Goal: Find contact information: Find contact information

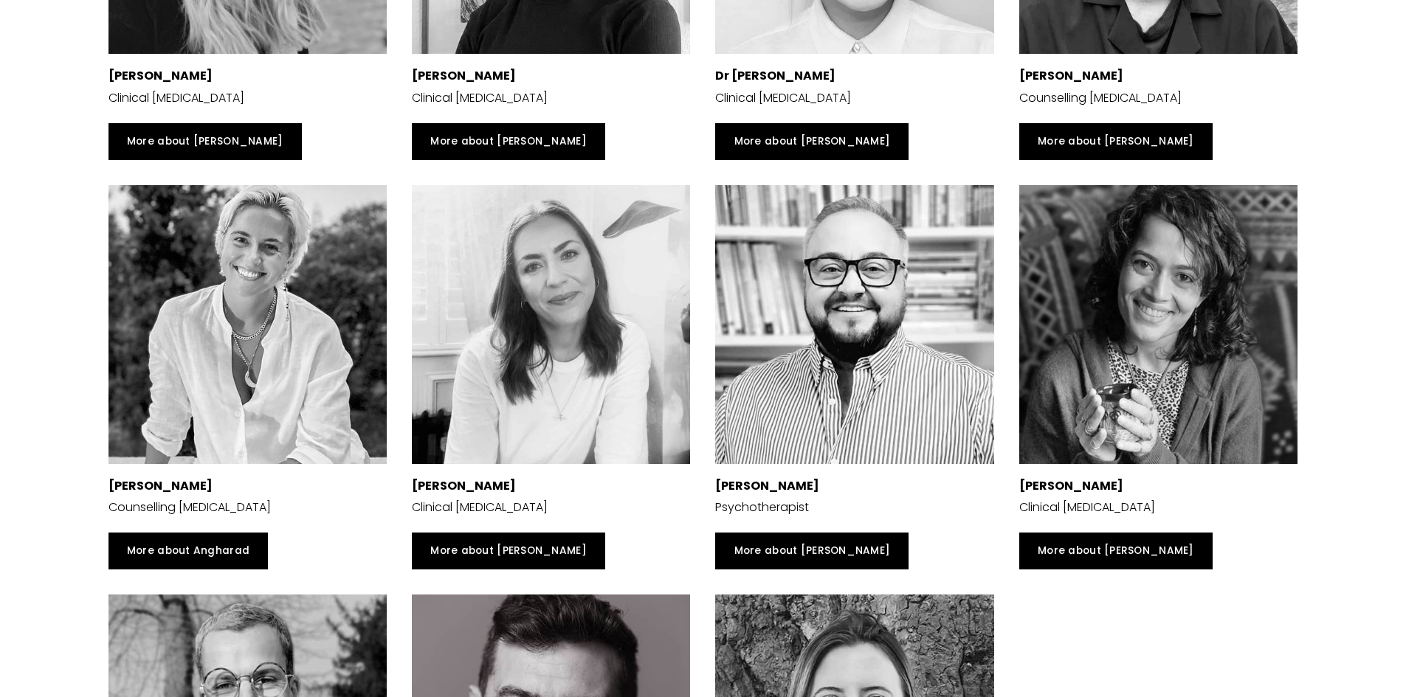
scroll to position [3358, 0]
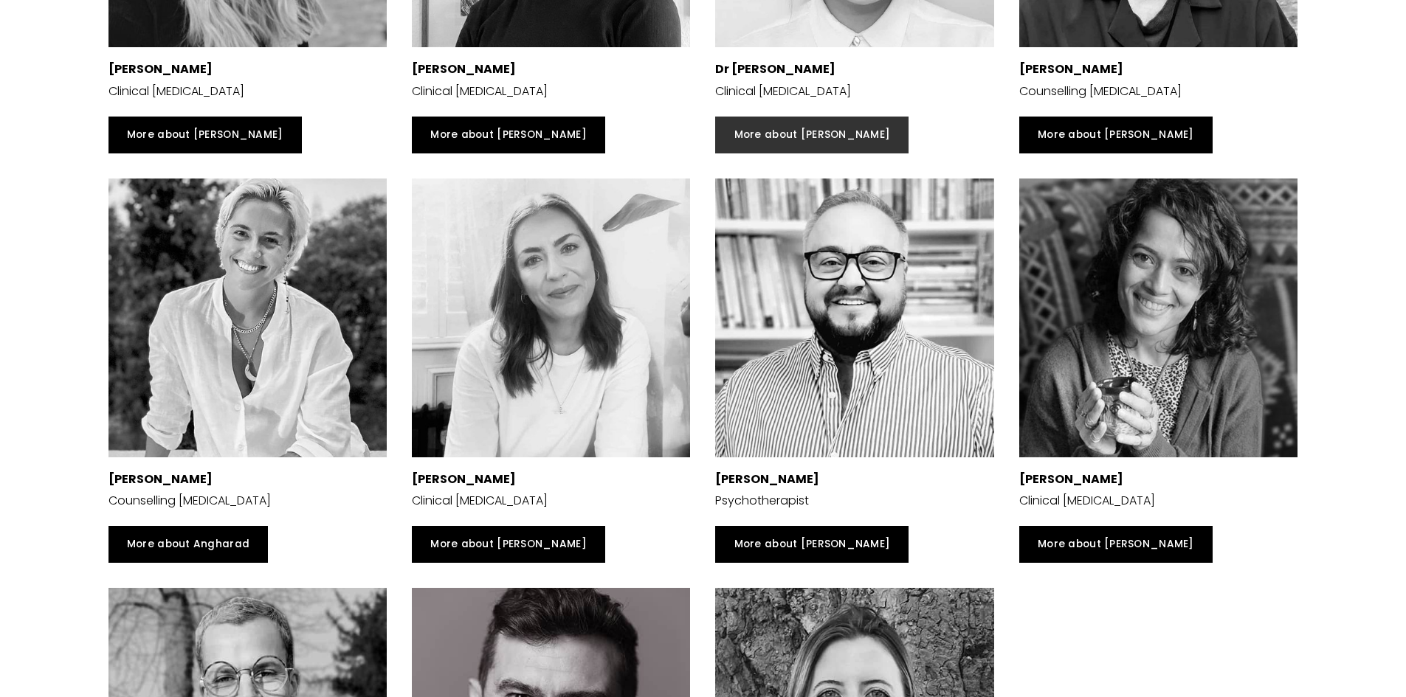
click at [767, 153] on link "More about [PERSON_NAME]" at bounding box center [811, 135] width 193 height 37
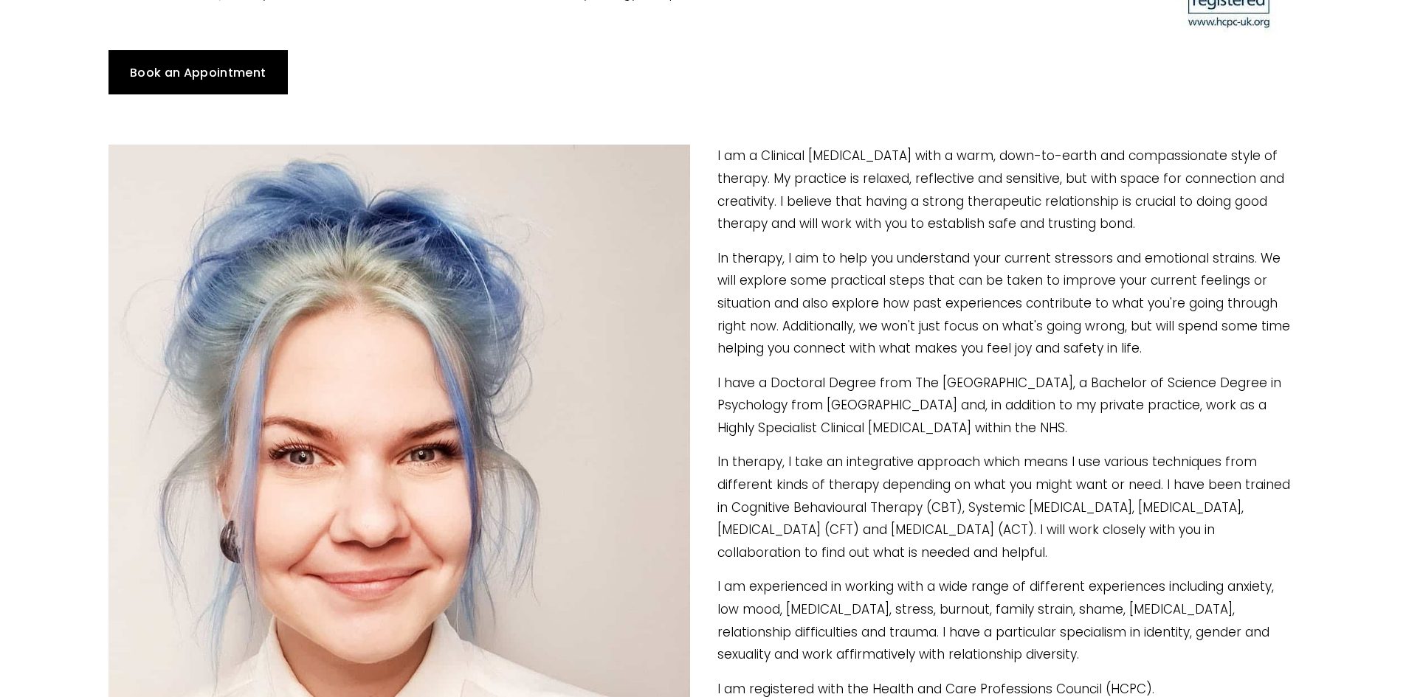
scroll to position [108, 0]
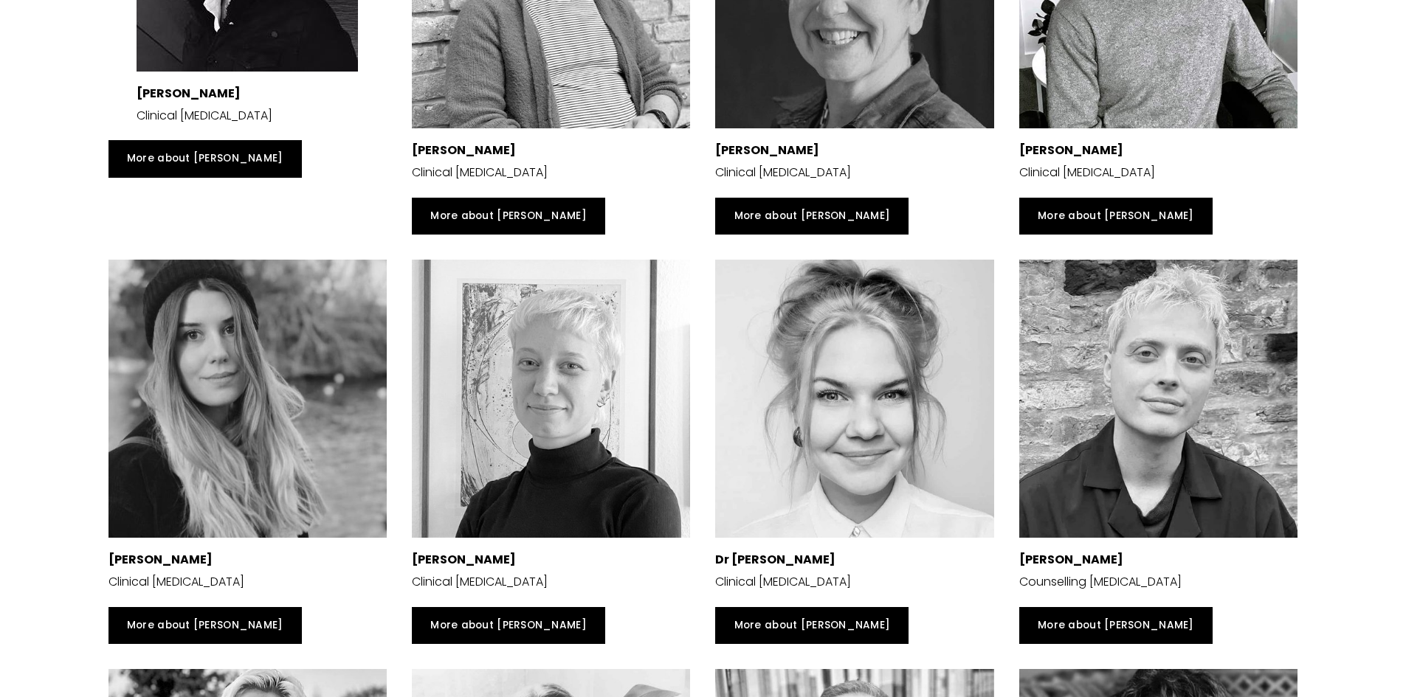
scroll to position [2802, 0]
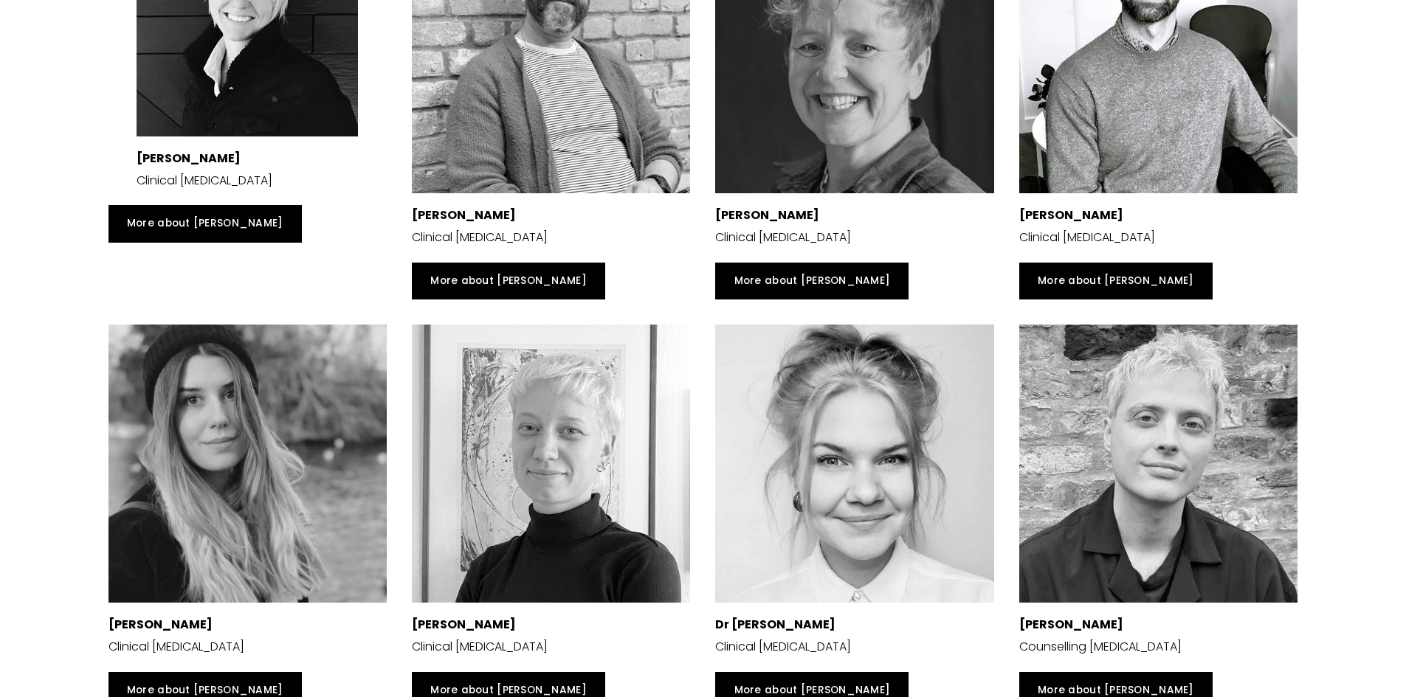
click at [518, 193] on div at bounding box center [551, 54] width 278 height 278
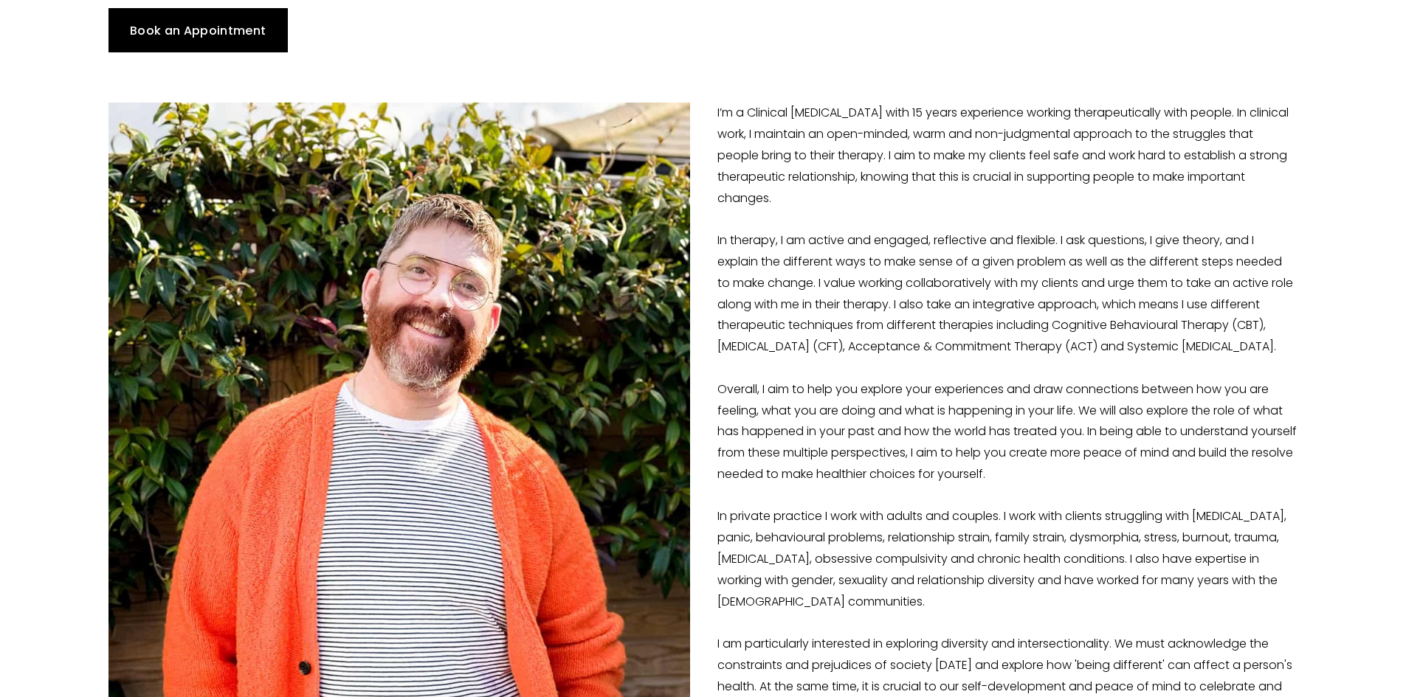
scroll to position [269, 0]
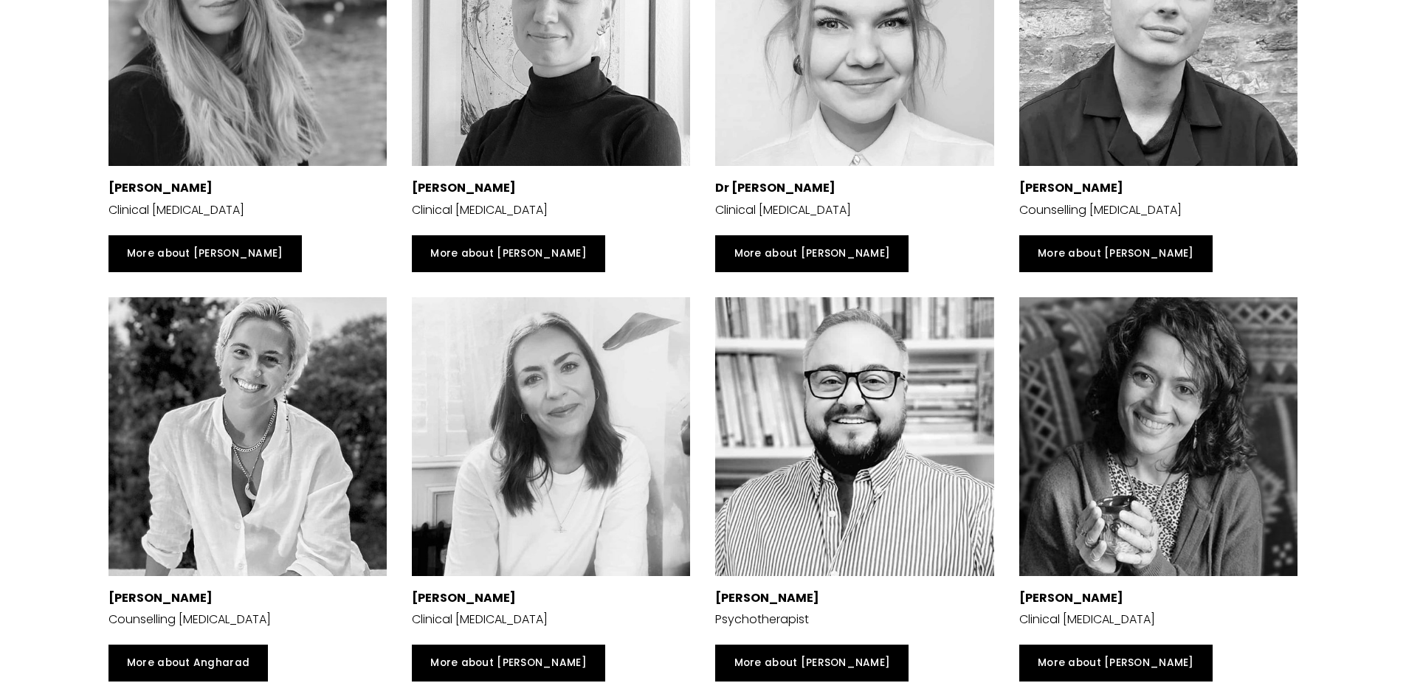
scroll to position [3263, 0]
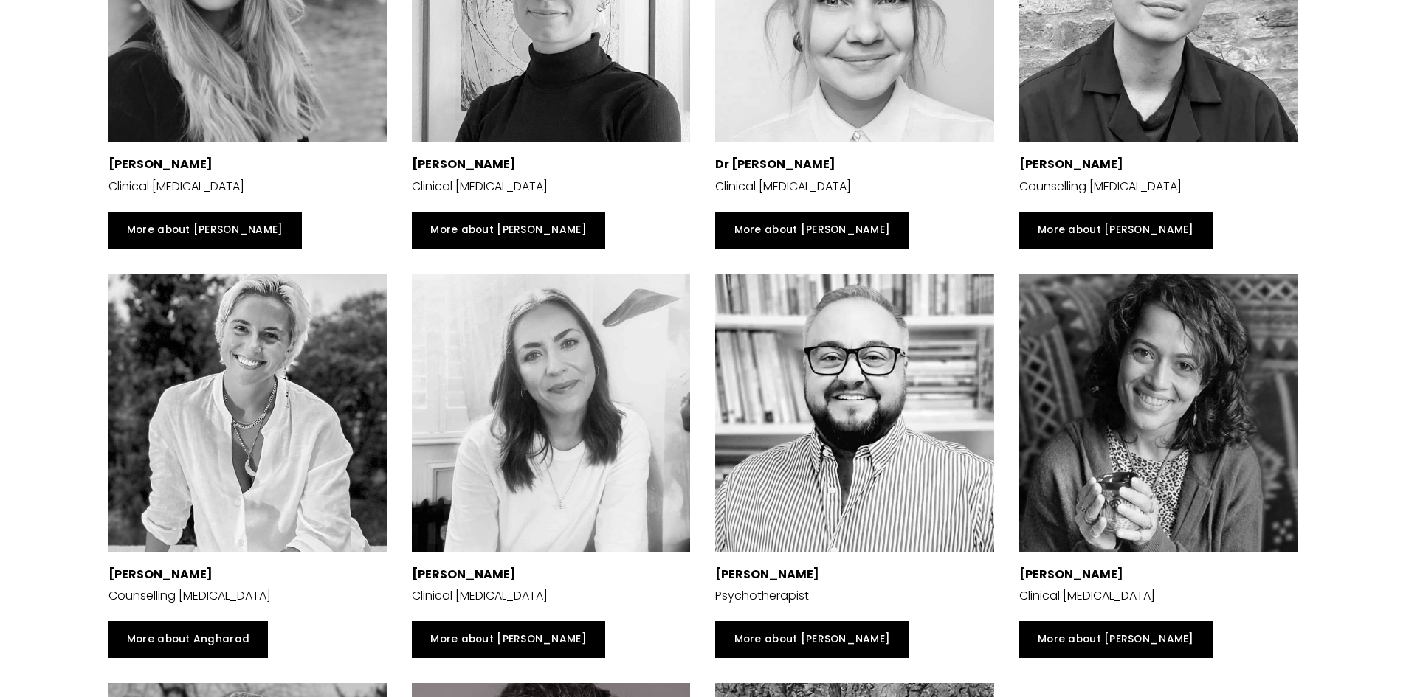
click at [529, 466] on div at bounding box center [551, 413] width 278 height 278
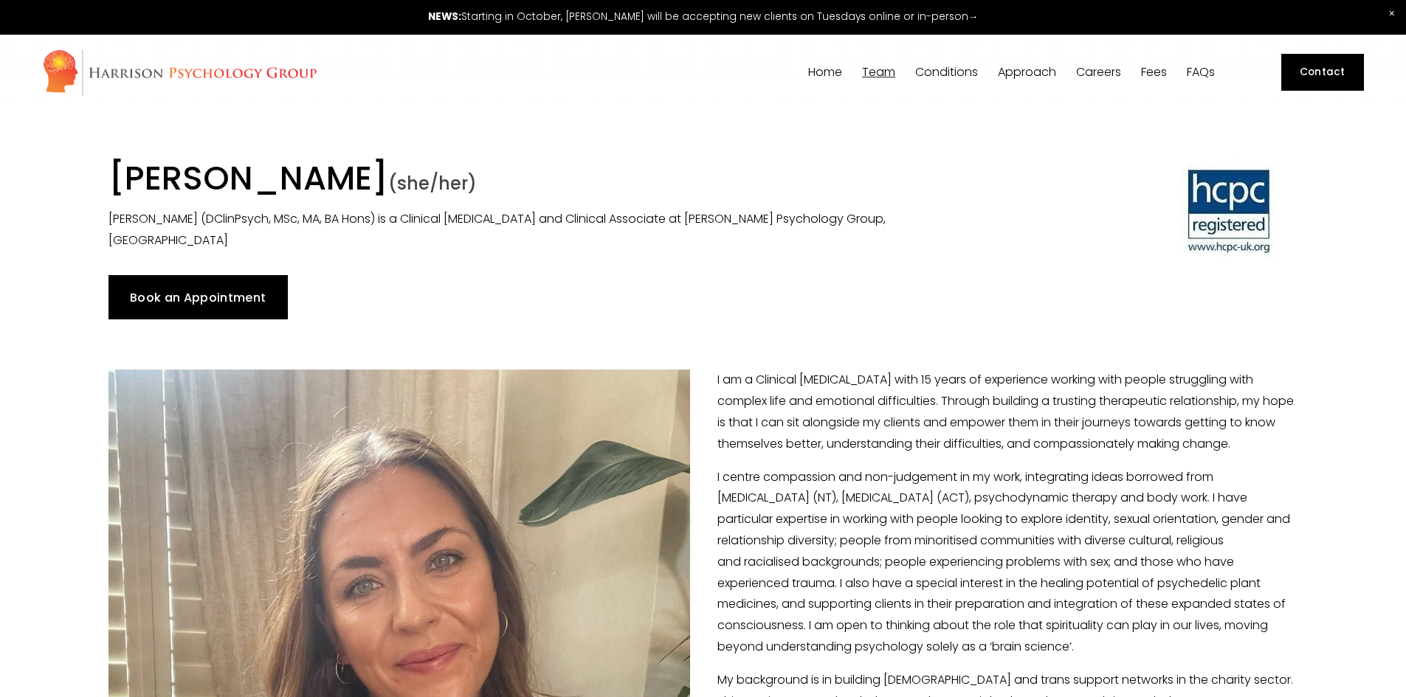
click at [1330, 64] on link "Contact" at bounding box center [1322, 72] width 83 height 37
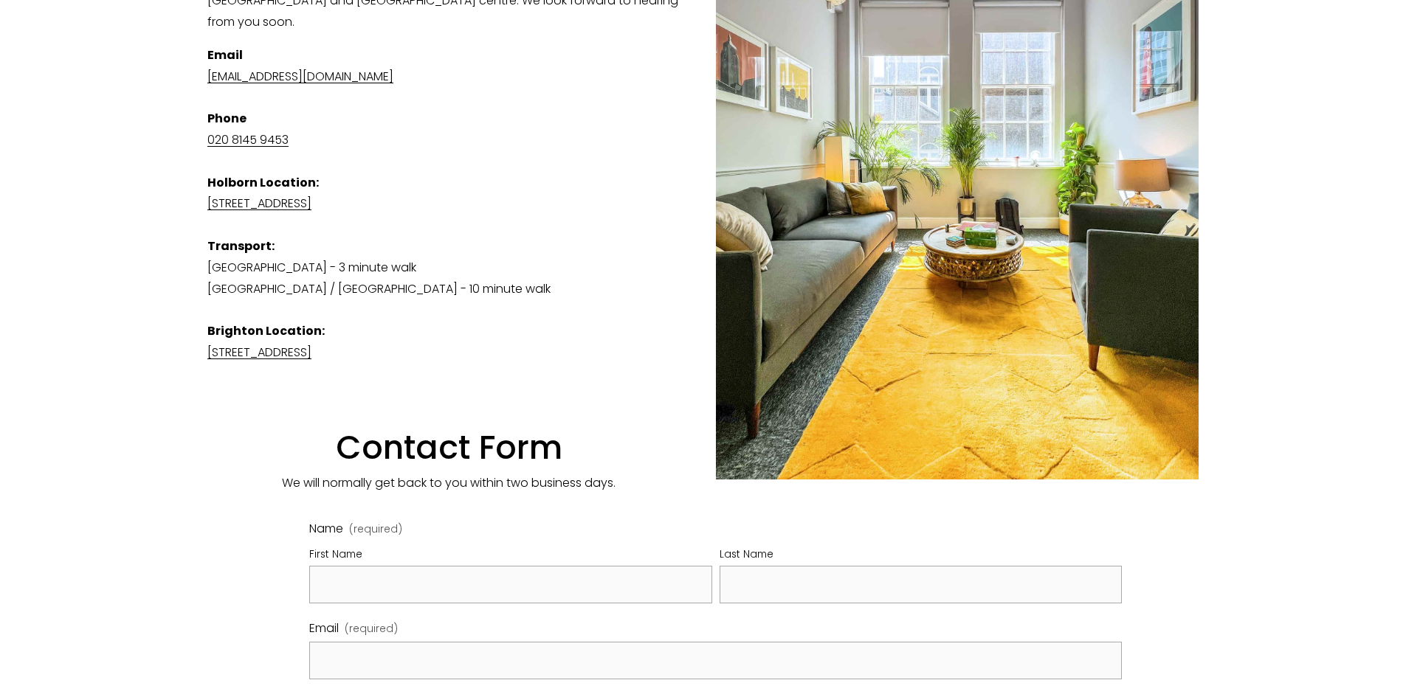
scroll to position [464, 0]
